Goal: Find specific page/section: Find specific page/section

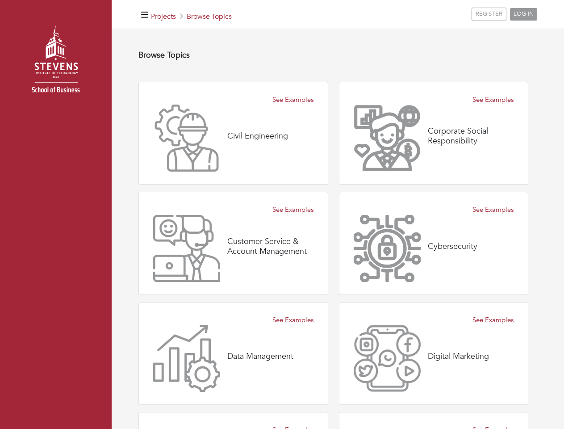
click at [282, 215] on div "Customer Service & Account Management" at bounding box center [233, 248] width 160 height 67
click at [145, 14] on icon "button" at bounding box center [144, 15] width 7 height 8
